Goal: Information Seeking & Learning: Learn about a topic

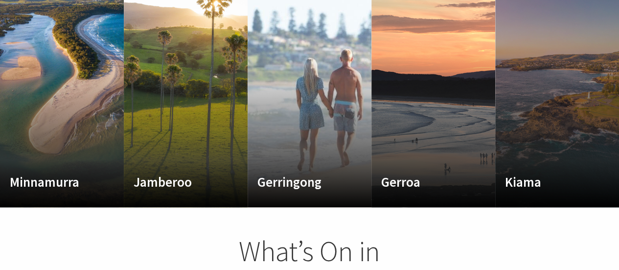
scroll to position [165, 626]
click at [540, 139] on div "Kiama Where the sea makes a noise Read More" at bounding box center [548, 165] width 105 height 63
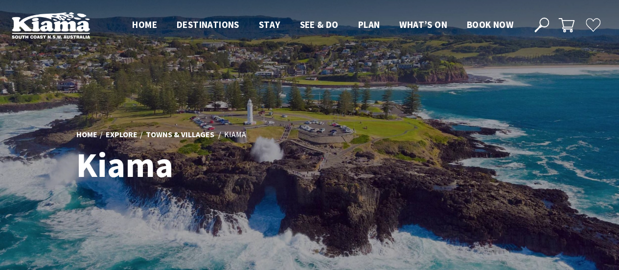
scroll to position [5, 5]
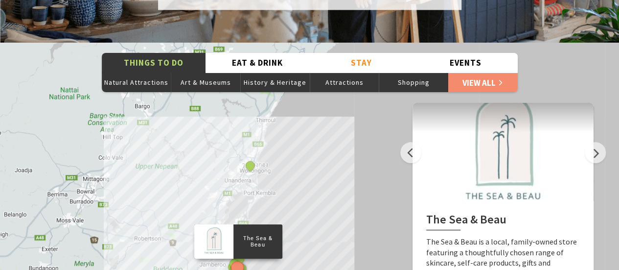
scroll to position [1763, 0]
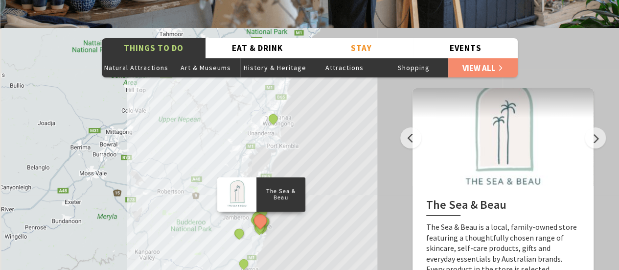
drag, startPoint x: 308, startPoint y: 182, endPoint x: 338, endPoint y: 145, distance: 47.0
click at [338, 145] on div "The Sea & Beau Hoddles Track, Kiama Kiama Ceramic Art Studio - Teaching and Mak…" at bounding box center [309, 204] width 619 height 353
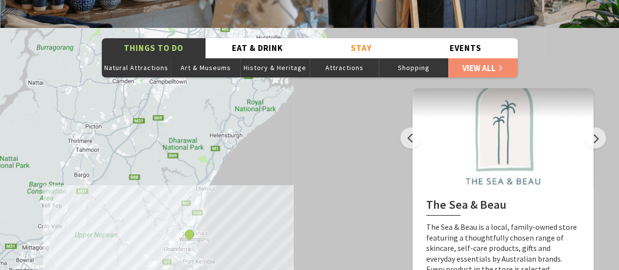
drag, startPoint x: 331, startPoint y: 158, endPoint x: 244, endPoint y: 278, distance: 148.3
click at [244, 269] on html "Skip to main content .fav-qpwo{stroke-linecap:round;stroke-linejoin:round;strok…" at bounding box center [309, 211] width 619 height 3949
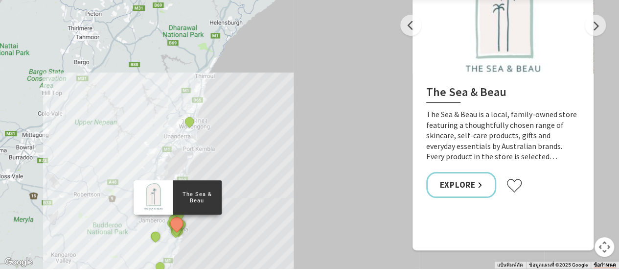
scroll to position [1861, 0]
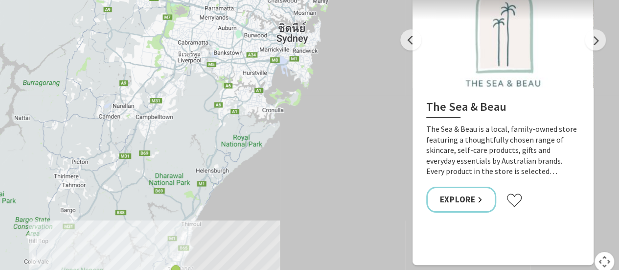
drag, startPoint x: 271, startPoint y: 154, endPoint x: 260, endPoint y: 287, distance: 133.7
click at [260, 269] on html "Skip to main content .fav-qpwo{stroke-linecap:round;stroke-linejoin:round;strok…" at bounding box center [309, 113] width 619 height 3949
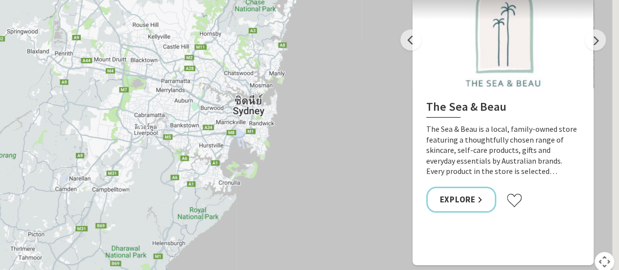
drag, startPoint x: 323, startPoint y: 191, endPoint x: 282, endPoint y: 248, distance: 69.4
click at [276, 269] on html "Skip to main content .fav-qpwo{stroke-linecap:round;stroke-linejoin:round;strok…" at bounding box center [309, 113] width 619 height 3949
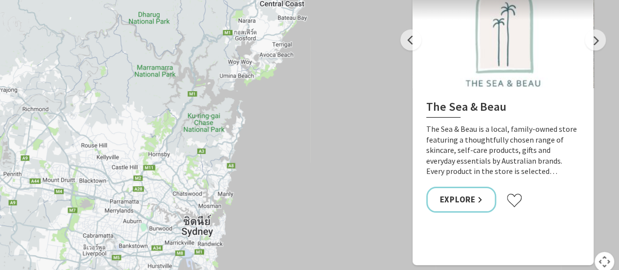
drag, startPoint x: 319, startPoint y: 178, endPoint x: 271, endPoint y: 293, distance: 124.2
click at [271, 269] on html "Skip to main content .fav-qpwo{stroke-linecap:round;stroke-linejoin:round;strok…" at bounding box center [309, 113] width 619 height 3949
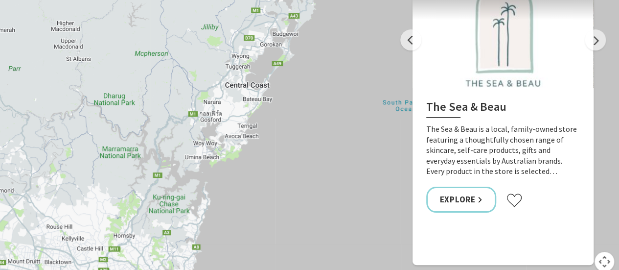
drag, startPoint x: 344, startPoint y: 161, endPoint x: 309, endPoint y: 243, distance: 89.3
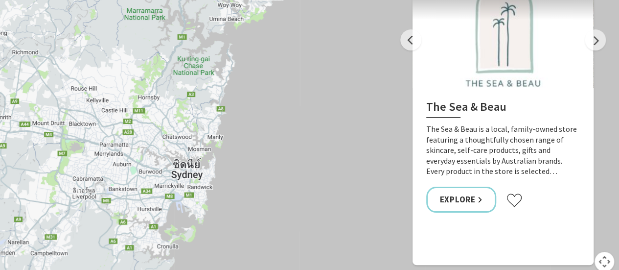
drag, startPoint x: 365, startPoint y: 139, endPoint x: 350, endPoint y: 23, distance: 116.6
click at [389, 0] on html "Skip to main content .fav-qpwo{stroke-linecap:round;stroke-linejoin:round;strok…" at bounding box center [309, 113] width 619 height 3949
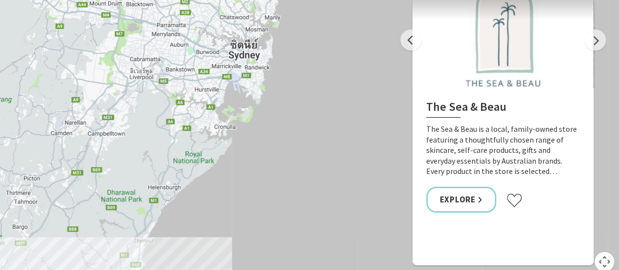
drag, startPoint x: 291, startPoint y: 88, endPoint x: 351, endPoint y: -31, distance: 133.1
click at [351, 0] on html "Skip to main content .fav-qpwo{stroke-linecap:round;stroke-linejoin:round;strok…" at bounding box center [309, 113] width 619 height 3949
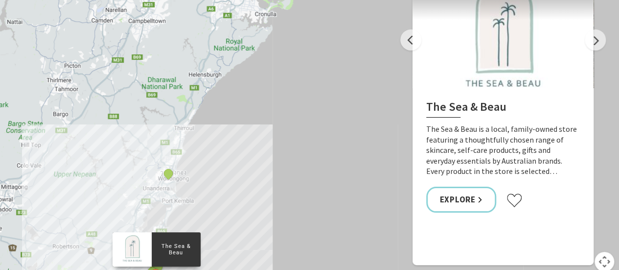
drag, startPoint x: 289, startPoint y: 87, endPoint x: 331, endPoint y: -27, distance: 121.1
click at [331, 0] on html "Skip to main content .fav-qpwo{stroke-linecap:round;stroke-linejoin:round;strok…" at bounding box center [309, 113] width 619 height 3949
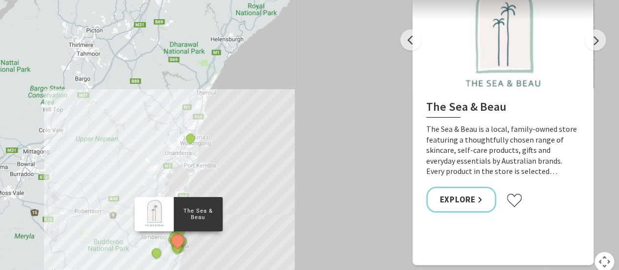
drag, startPoint x: 262, startPoint y: 110, endPoint x: 285, endPoint y: 75, distance: 42.1
click at [285, 75] on div "The Sea & Beau Hoddles Track, Kiama Kiama Ceramic Art Studio - Teaching and Mak…" at bounding box center [309, 106] width 619 height 353
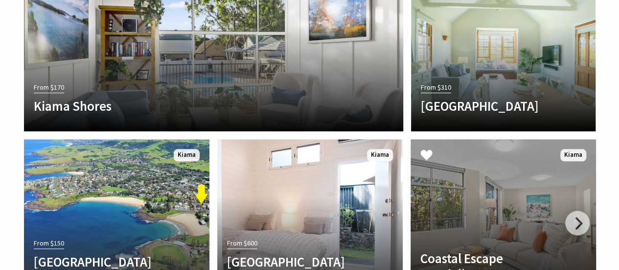
scroll to position [2203, 0]
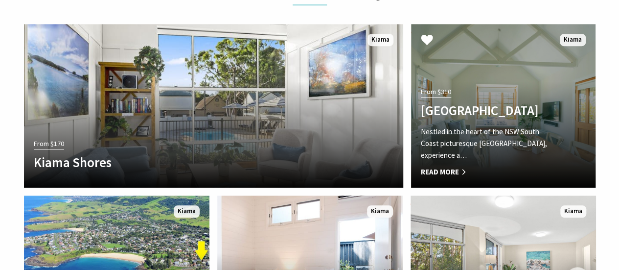
click at [523, 85] on div "From $310 Bellevue Boutique Hotel Kiama Nestled in the heart of the NSW South C…" at bounding box center [489, 131] width 157 height 93
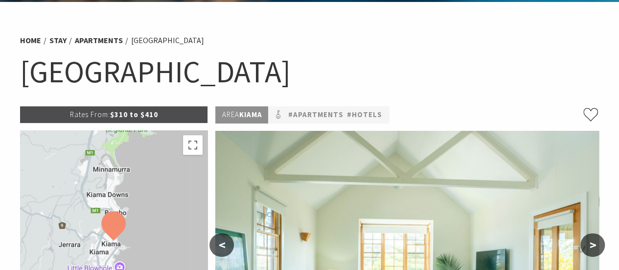
scroll to position [49, 0]
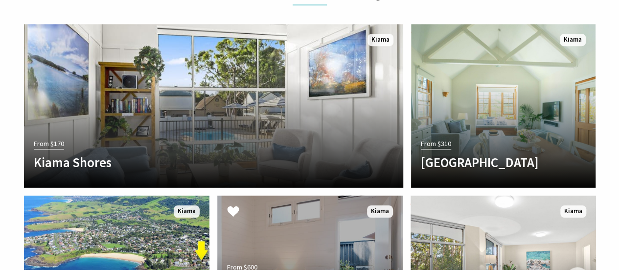
scroll to position [2301, 0]
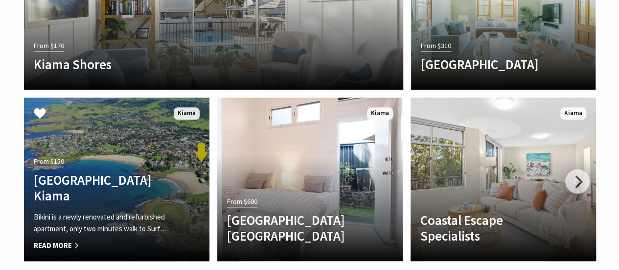
click at [112, 125] on link "From $150 Bikini Surf Beach Kiama Bikini is a newly renovated and refurbished a…" at bounding box center [117, 179] width 186 height 164
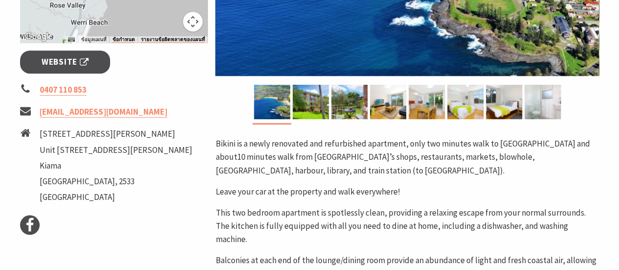
scroll to position [392, 0]
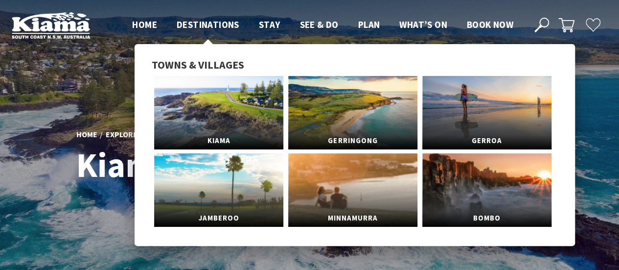
click at [193, 24] on span "Destinations" at bounding box center [208, 25] width 63 height 12
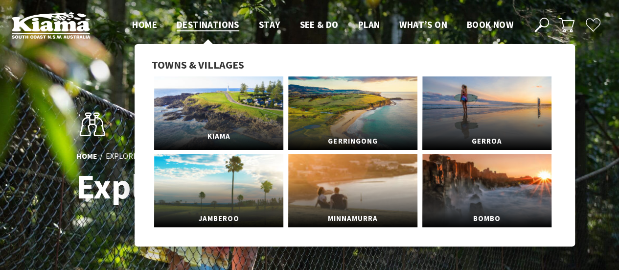
click at [214, 122] on link "Kiama" at bounding box center [218, 112] width 129 height 73
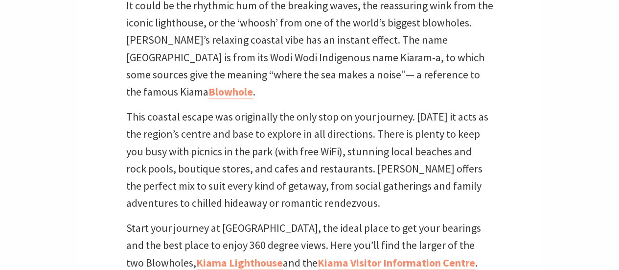
scroll to position [285, 628]
click at [225, 256] on link "Kiama Lighthouse" at bounding box center [239, 263] width 87 height 14
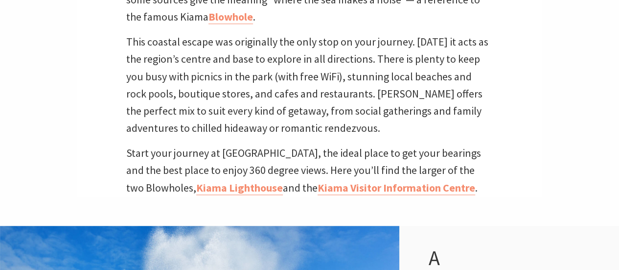
scroll to position [490, 0]
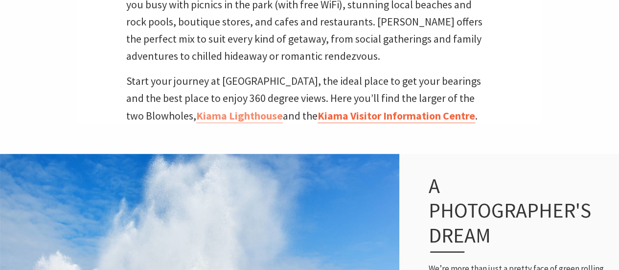
click at [363, 109] on link "Kiama Visitor Information Centre" at bounding box center [397, 116] width 158 height 14
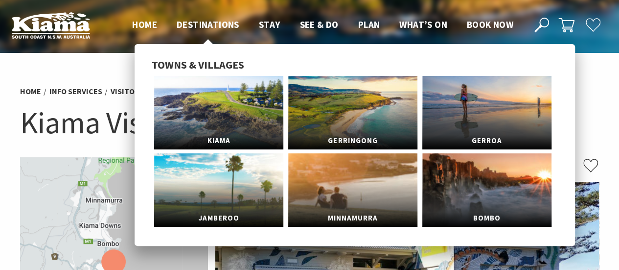
click at [197, 17] on header "Open Nav Close Nav Home Destinations Towns & Villages Kiama Gerringong Gerroa J…" at bounding box center [309, 25] width 619 height 50
click at [193, 24] on span "Destinations" at bounding box center [208, 25] width 63 height 12
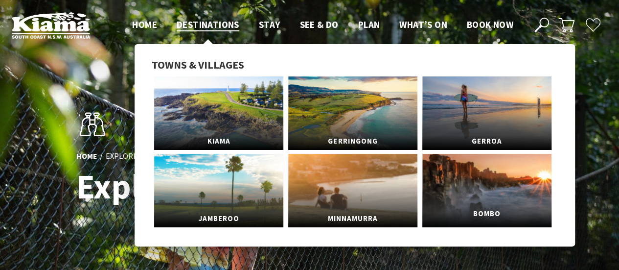
click at [502, 195] on link "Bombo" at bounding box center [487, 190] width 129 height 73
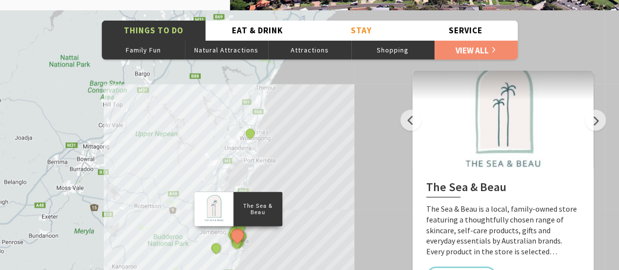
scroll to position [1322, 0]
